Goal: Find specific page/section: Find specific page/section

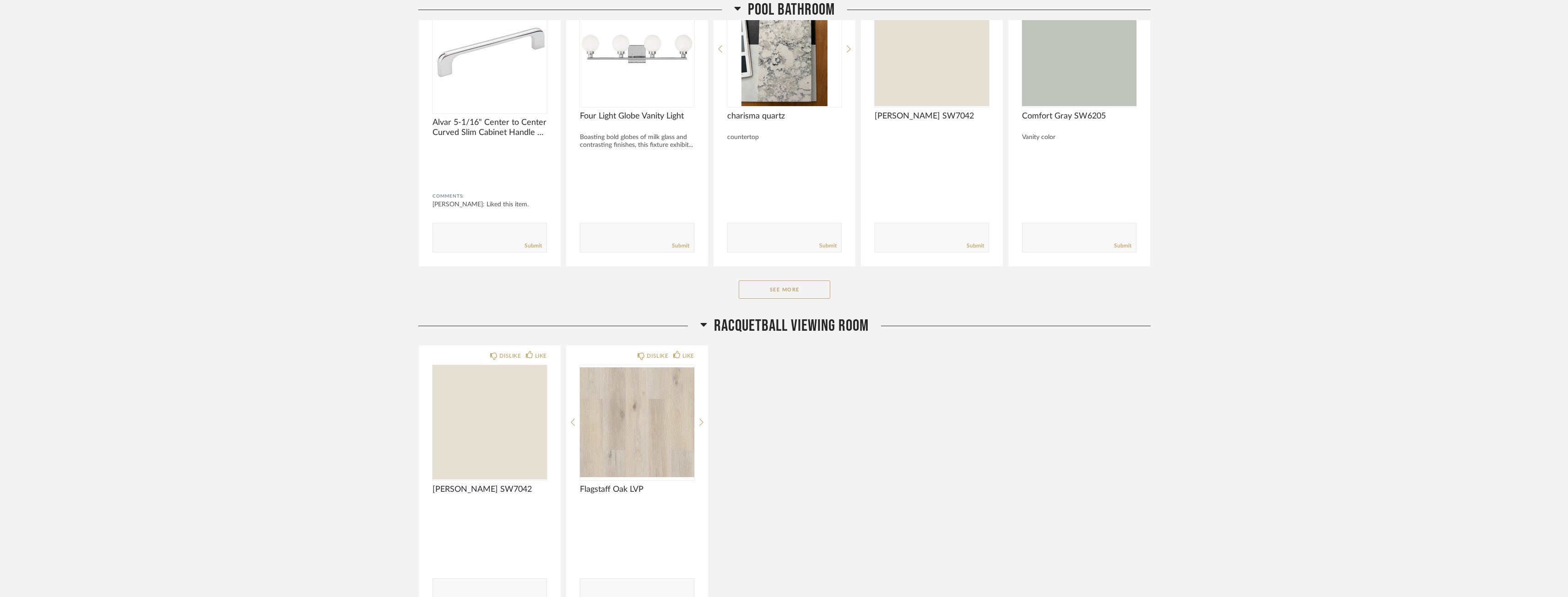
scroll to position [915, 0]
click at [637, 412] on img "0" at bounding box center [637, 420] width 114 height 114
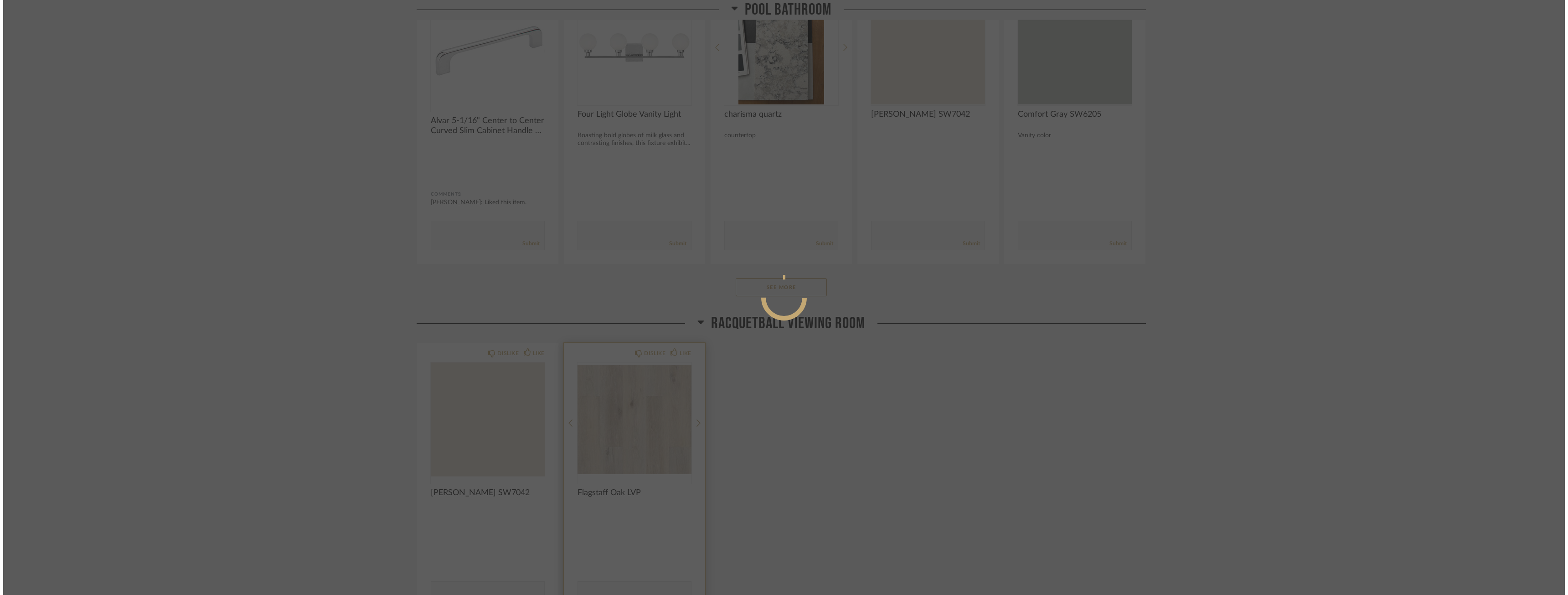
scroll to position [0, 0]
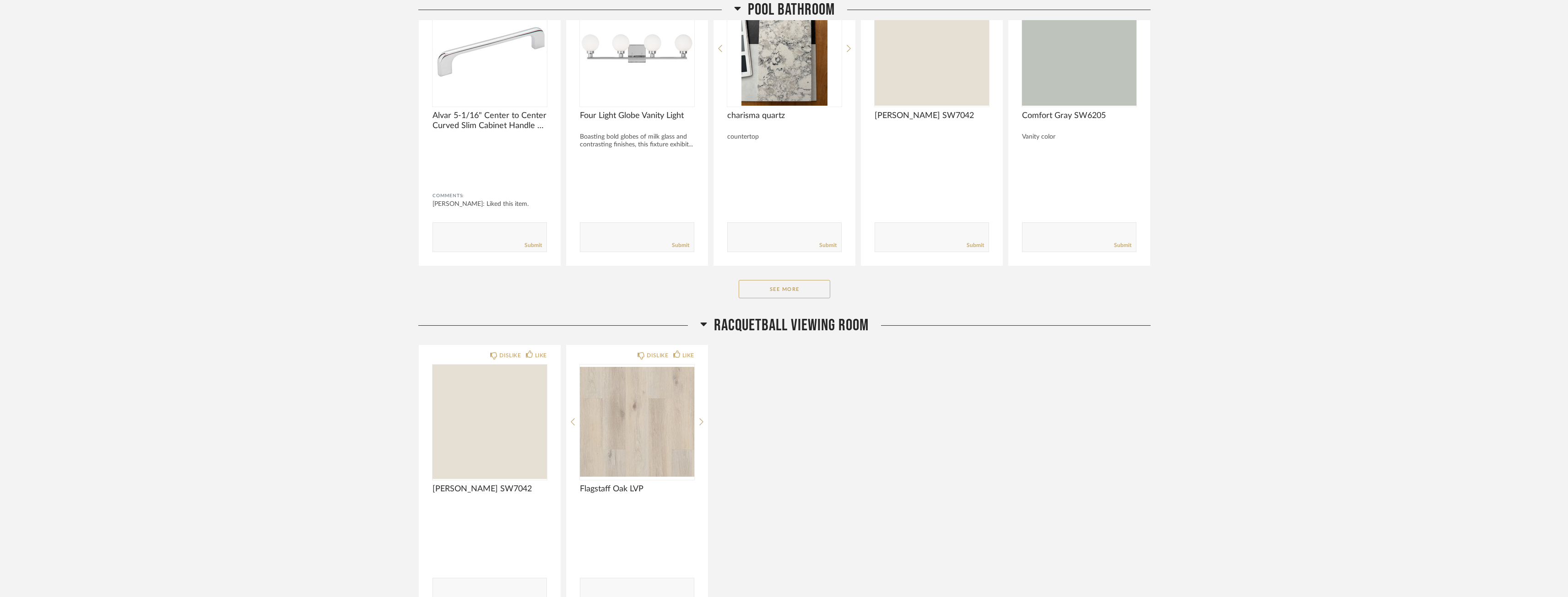
scroll to position [915, 0]
